Goal: Find specific page/section: Find specific page/section

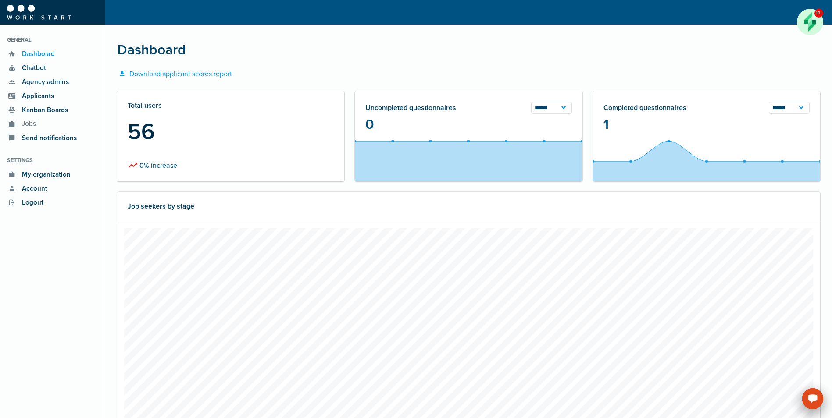
scroll to position [219, 501]
click at [37, 92] on span "Applicants" at bounding box center [35, 96] width 37 height 10
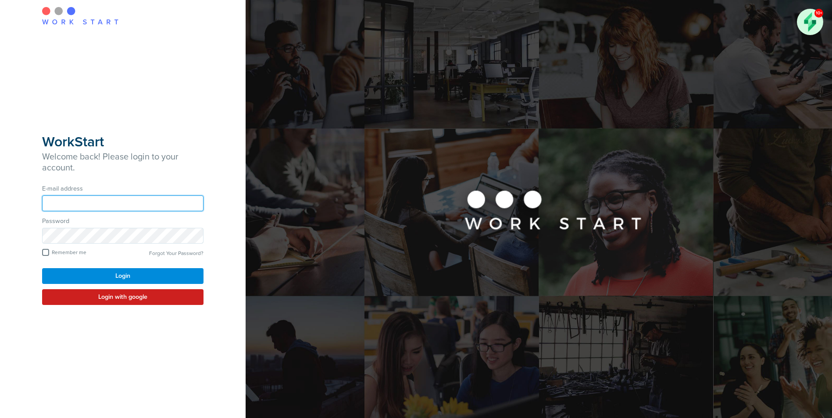
type input "**********"
click at [119, 274] on button "Login" at bounding box center [122, 276] width 161 height 16
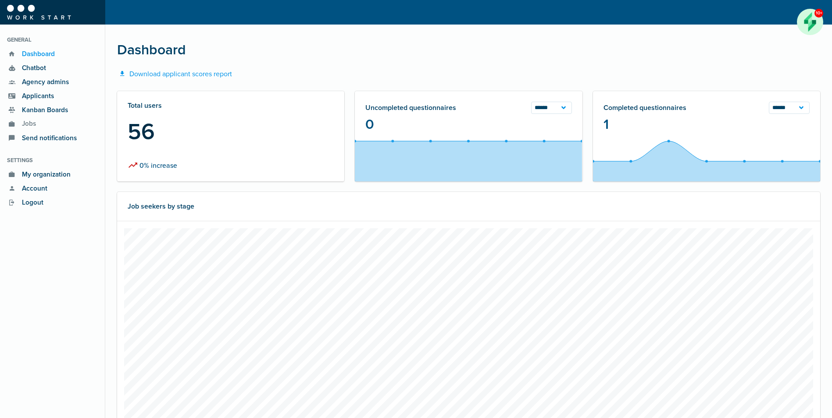
scroll to position [219, 501]
click at [39, 96] on span "Applicants" at bounding box center [35, 96] width 37 height 10
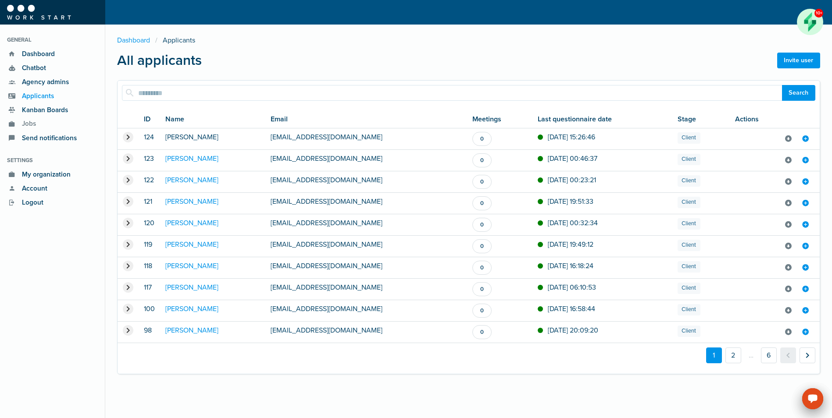
click at [184, 139] on link "[PERSON_NAME]" at bounding box center [191, 137] width 53 height 9
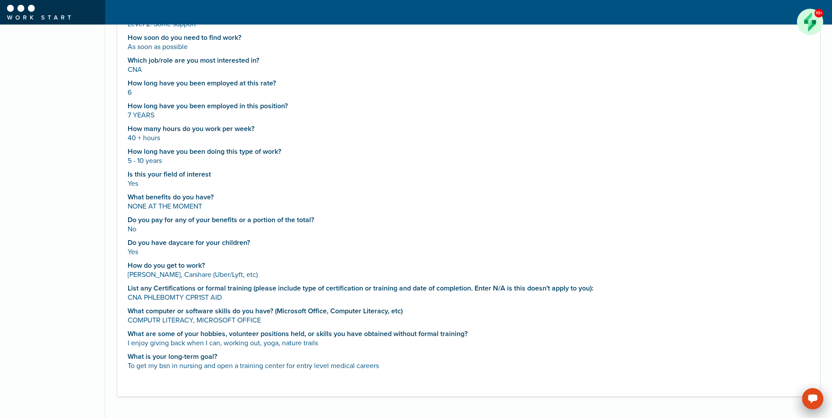
scroll to position [533, 0]
